Goal: Information Seeking & Learning: Understand process/instructions

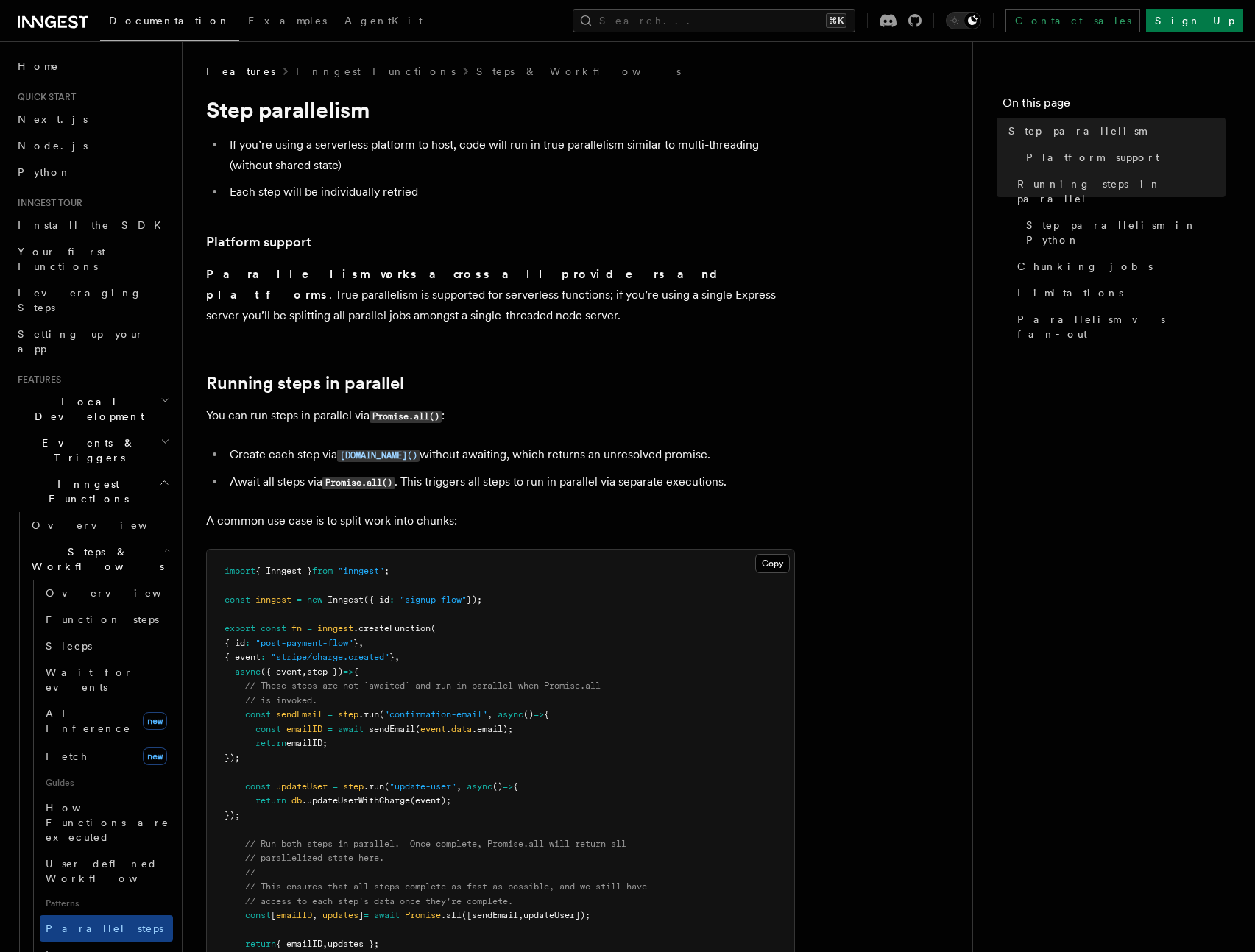
scroll to position [302, 0]
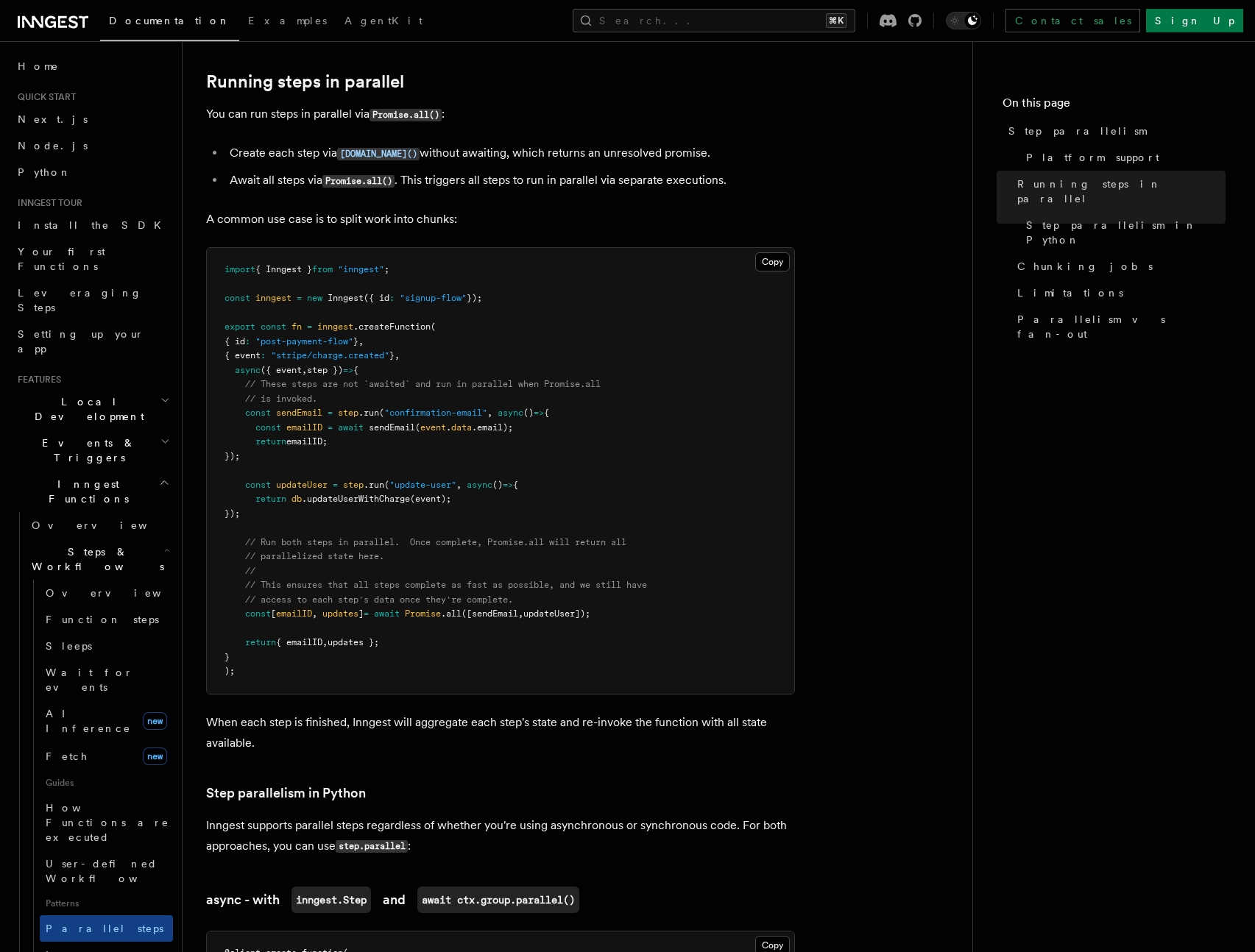
drag, startPoint x: 319, startPoint y: 498, endPoint x: 244, endPoint y: 453, distance: 87.5
click at [244, 453] on pre "import { Inngest } from "inngest" ; const inngest = new Inngest ({ id : "signup…" at bounding box center [500, 471] width 587 height 446
click at [353, 488] on pre "import { Inngest } from "inngest" ; const inngest = new Inngest ({ id : "signup…" at bounding box center [500, 471] width 587 height 446
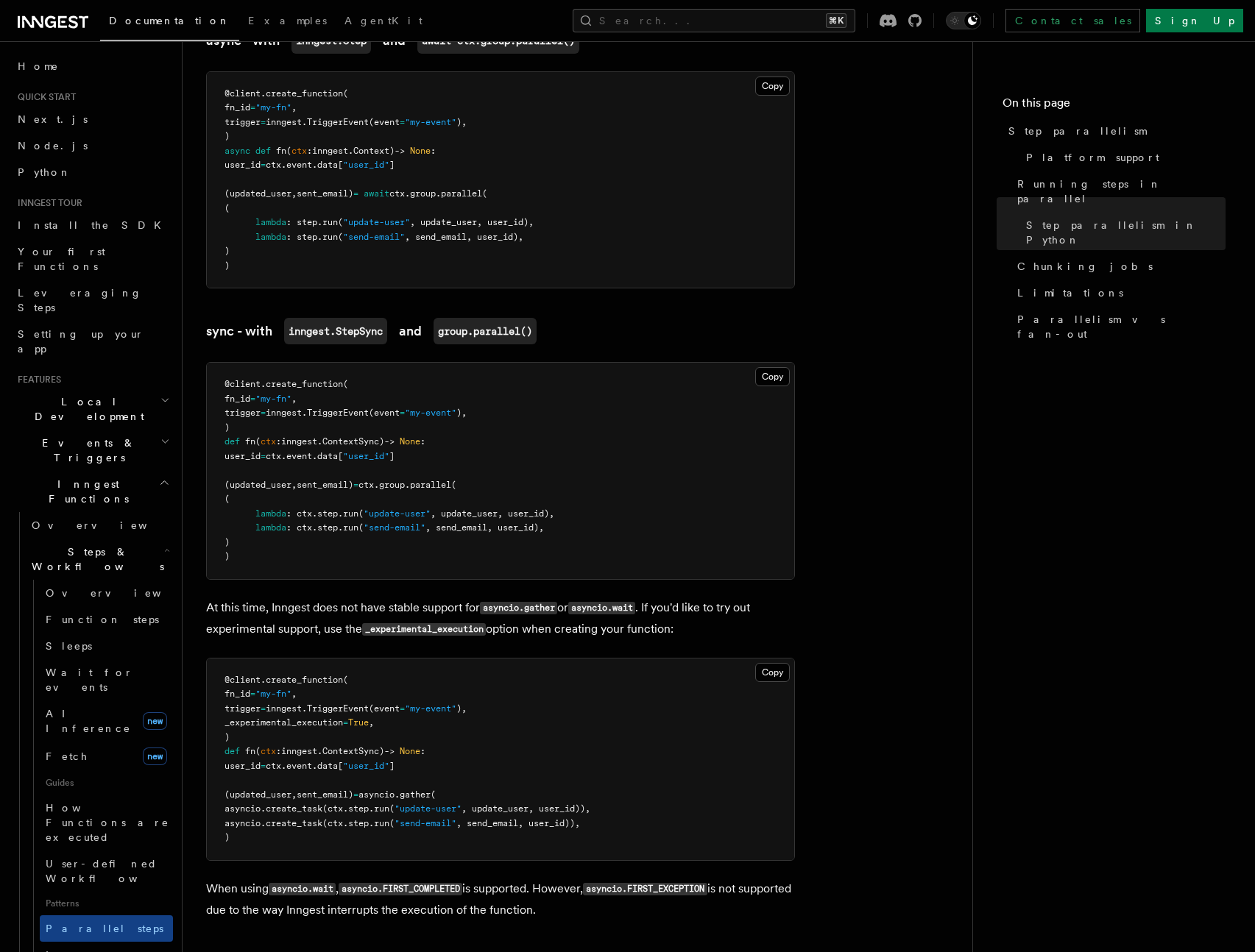
scroll to position [1663, 0]
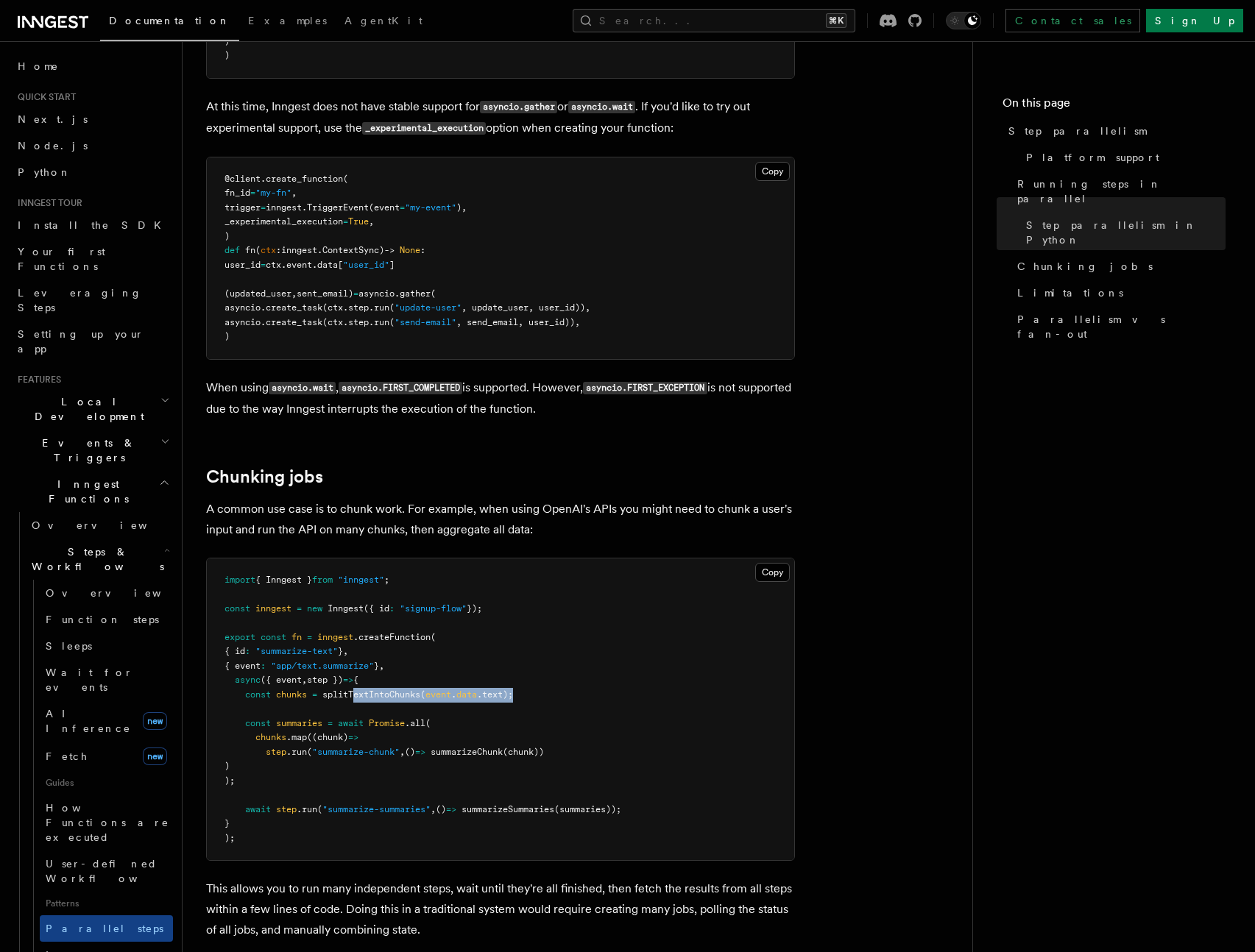
drag, startPoint x: 556, startPoint y: 673, endPoint x: 355, endPoint y: 677, distance: 201.0
click at [355, 677] on pre "import { Inngest } from "inngest" ; const inngest = new Inngest ({ id : "signup…" at bounding box center [500, 710] width 587 height 302
click at [342, 686] on pre "import { Inngest } from "inngest" ; const inngest = new Inngest ({ id : "signup…" at bounding box center [500, 710] width 587 height 302
drag, startPoint x: 334, startPoint y: 677, endPoint x: 537, endPoint y: 671, distance: 203.1
click at [464, 689] on span "const chunks = splitTextIntoChunks ( event . data .text);" at bounding box center [369, 694] width 289 height 10
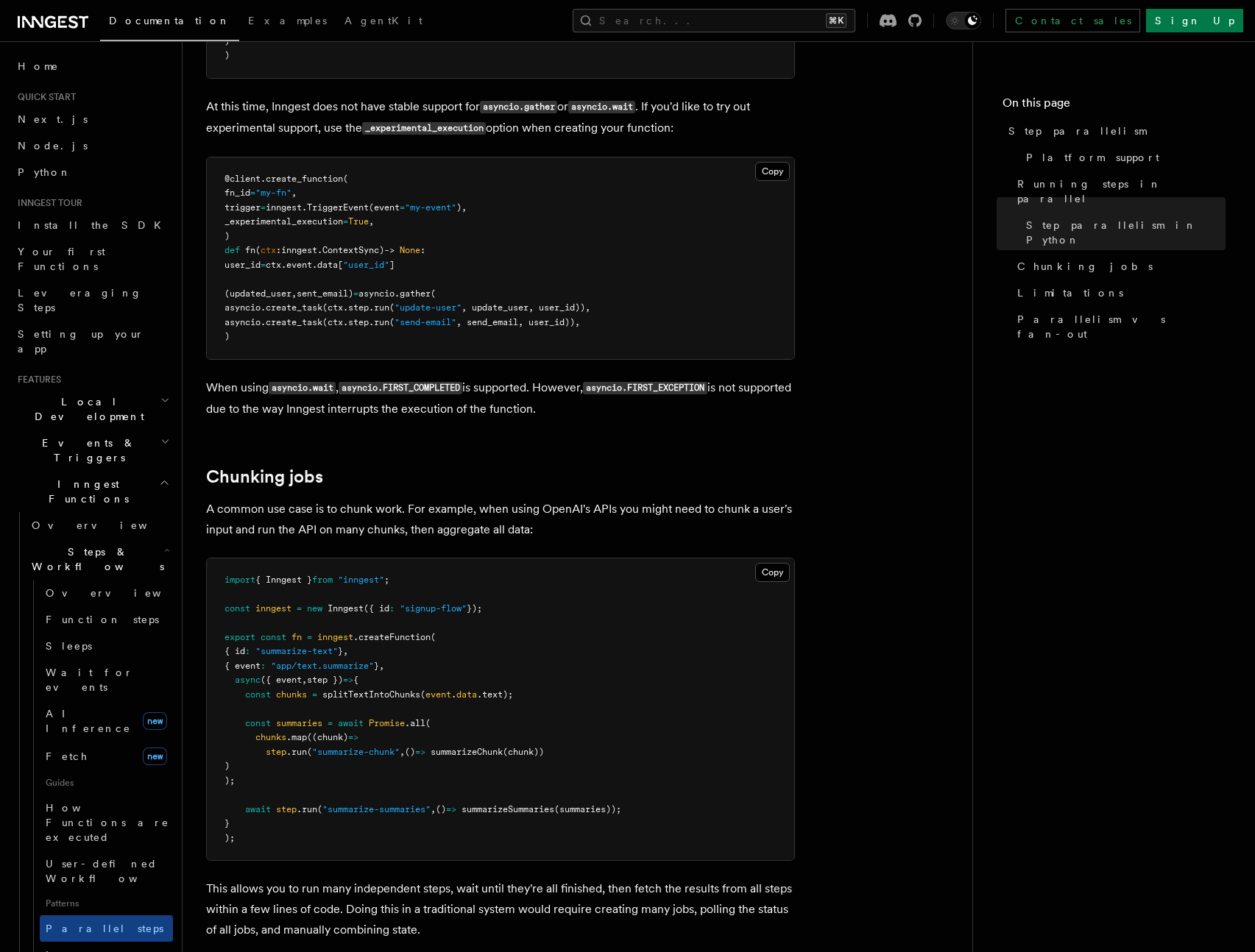
click at [533, 673] on pre "import { Inngest } from "inngest" ; const inngest = new Inngest ({ id : "signup…" at bounding box center [500, 710] width 587 height 302
drag, startPoint x: 276, startPoint y: 732, endPoint x: 563, endPoint y: 732, distance: 287.0
click at [563, 732] on pre "import { Inngest } from "inngest" ; const inngest = new Inngest ({ id : "signup…" at bounding box center [500, 710] width 587 height 302
